Goal: Task Accomplishment & Management: Complete application form

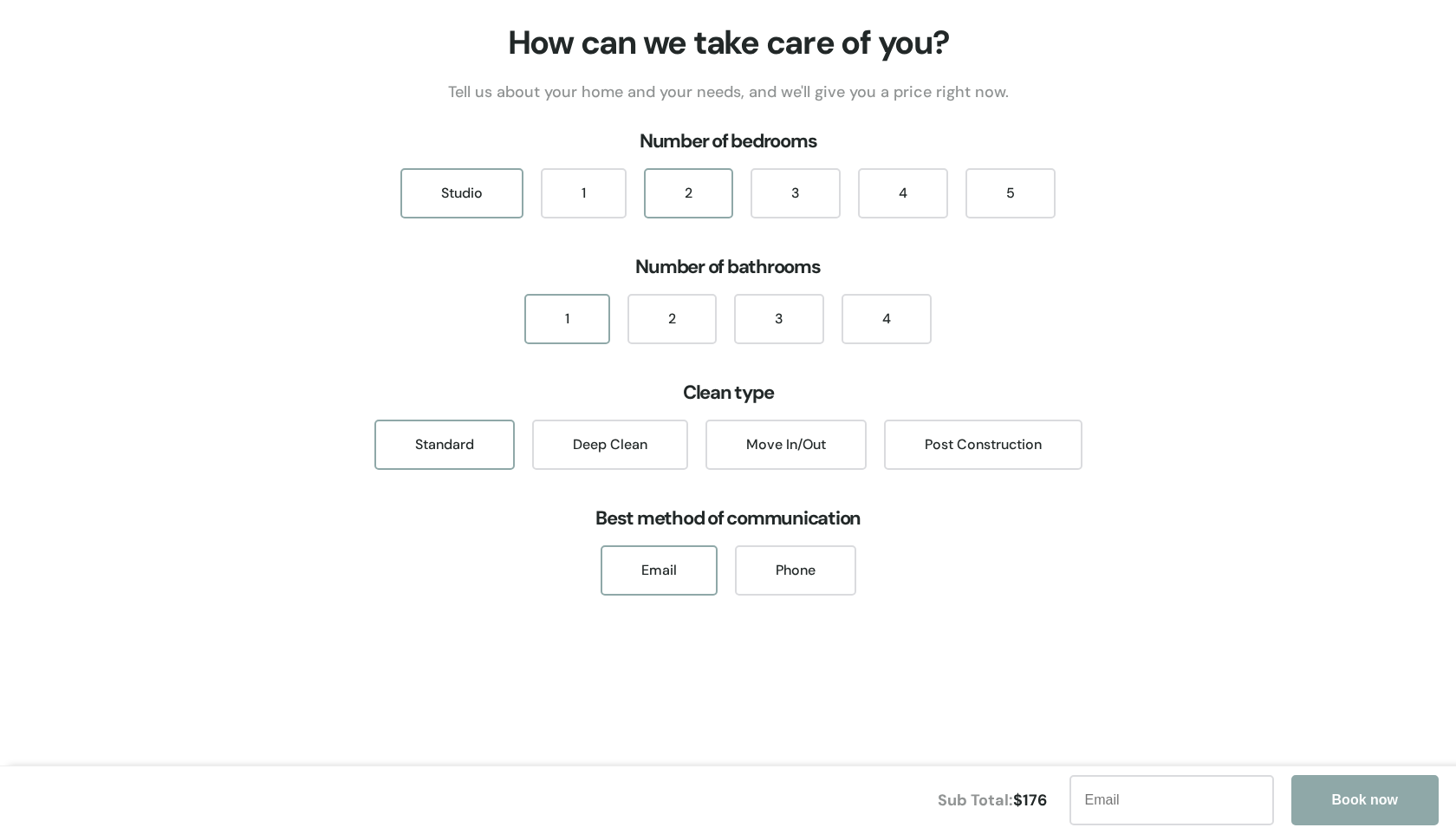
click at [693, 186] on div "2" at bounding box center [688, 193] width 89 height 50
click at [585, 318] on div "1" at bounding box center [566, 319] width 85 height 50
click at [892, 191] on div "4" at bounding box center [903, 193] width 90 height 50
click at [583, 322] on div "1" at bounding box center [566, 319] width 85 height 50
click at [783, 444] on div "Move In/Out" at bounding box center [786, 445] width 161 height 50
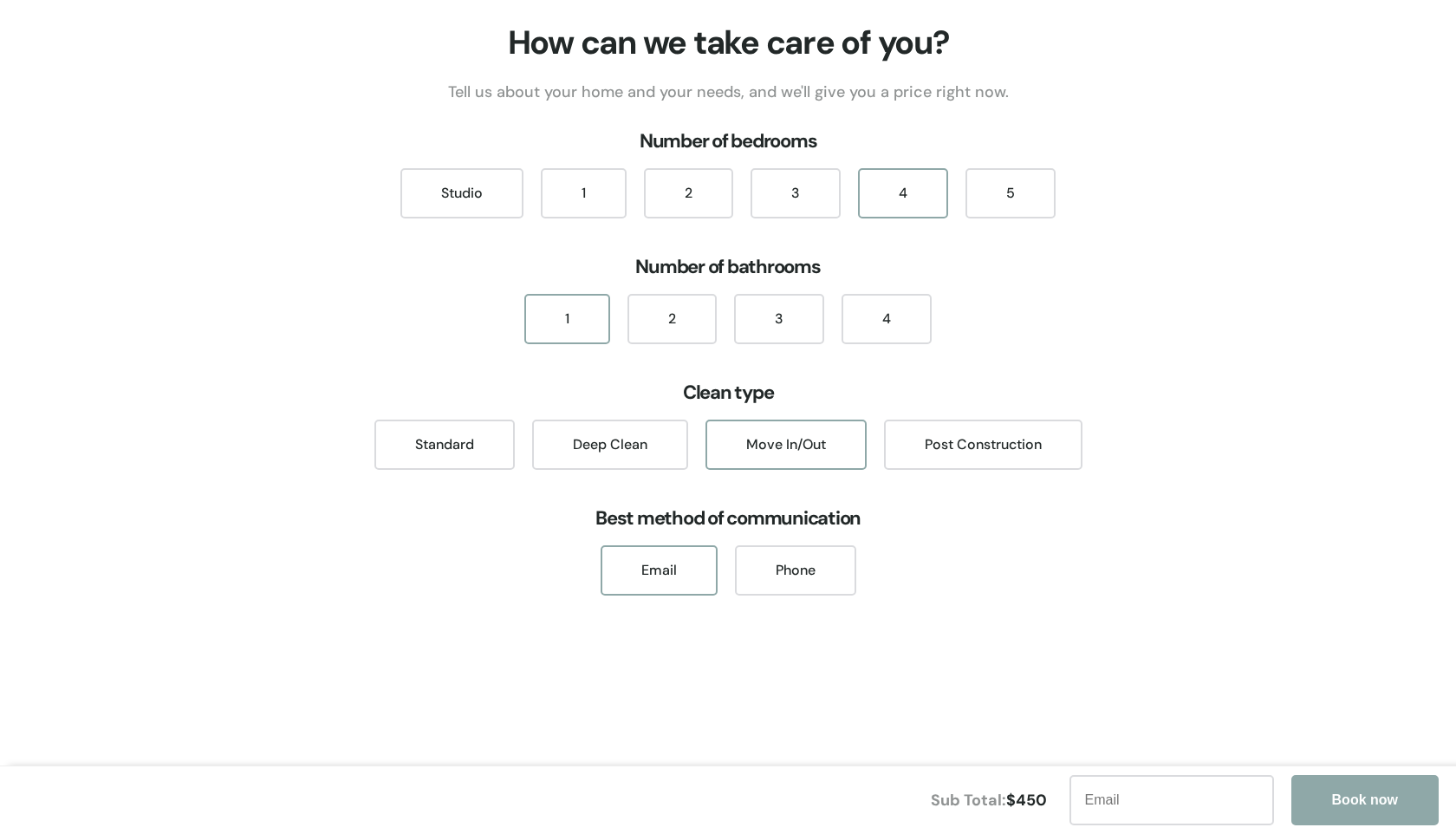
click at [658, 580] on div "Email" at bounding box center [659, 571] width 117 height 50
click at [1179, 815] on input "text" at bounding box center [1159, 800] width 205 height 50
type input "crystal@haciendadelsolcr.com"
click at [1333, 790] on button "Book now" at bounding box center [1352, 800] width 147 height 50
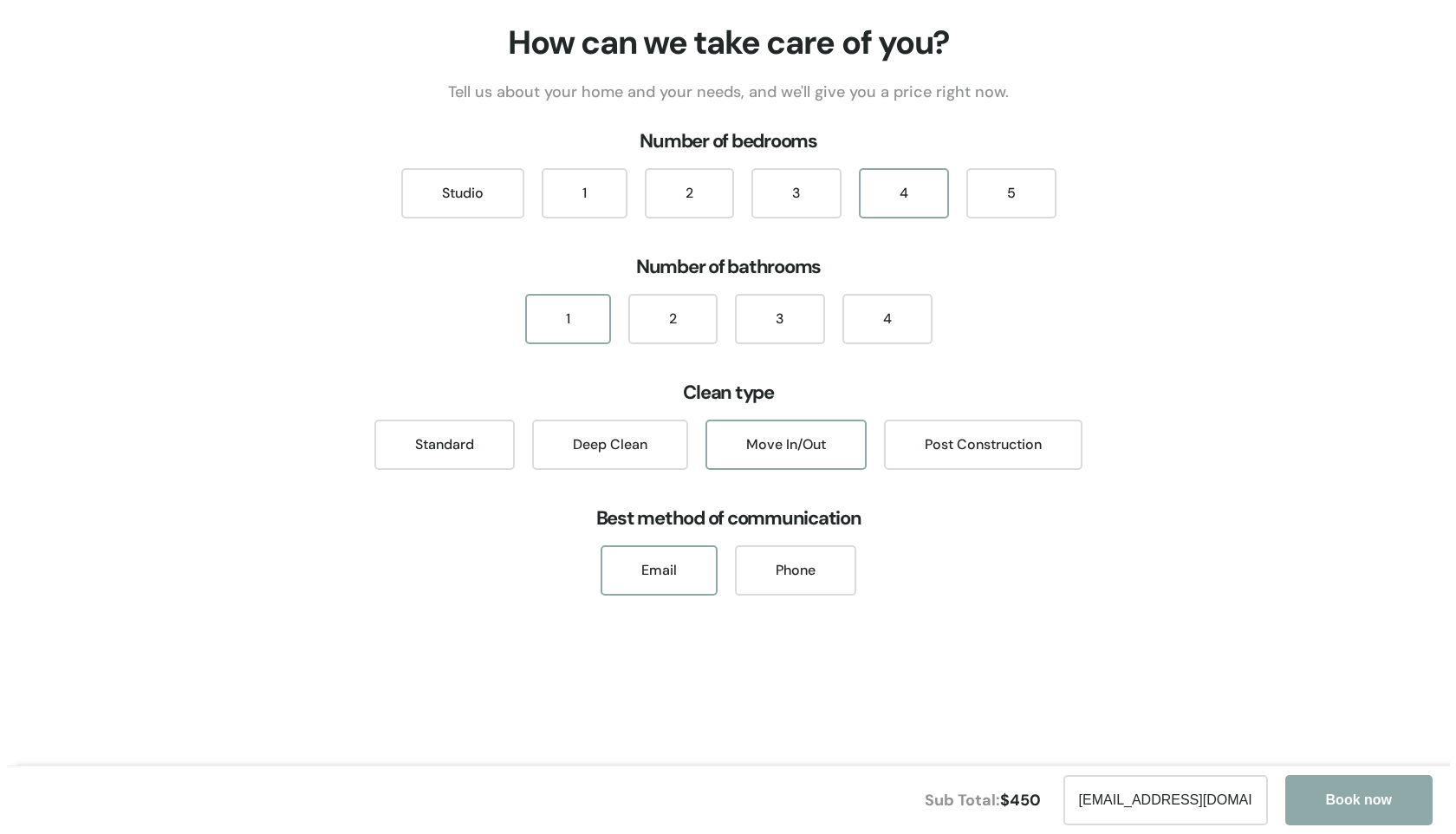
scroll to position [0, 0]
